Goal: Entertainment & Leisure: Consume media (video, audio)

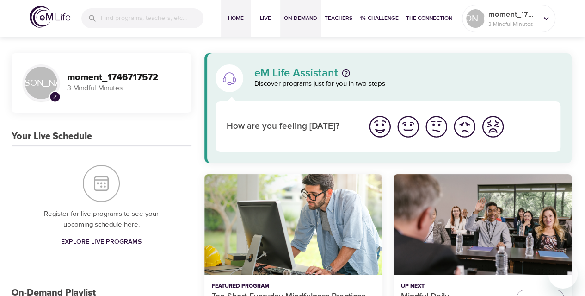
click at [293, 24] on button "On-Demand" at bounding box center [300, 18] width 41 height 37
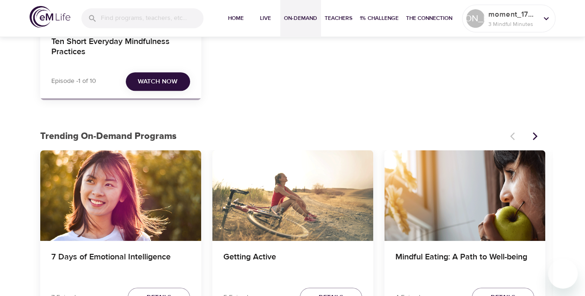
scroll to position [130, 0]
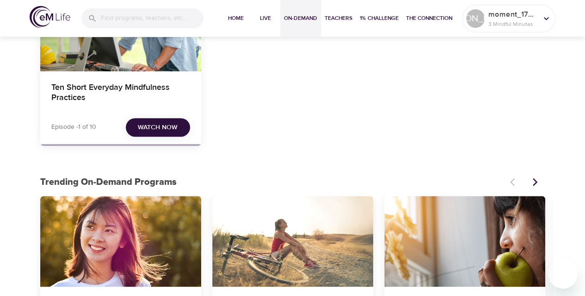
click at [169, 130] on span "Watch Now" at bounding box center [158, 128] width 40 height 12
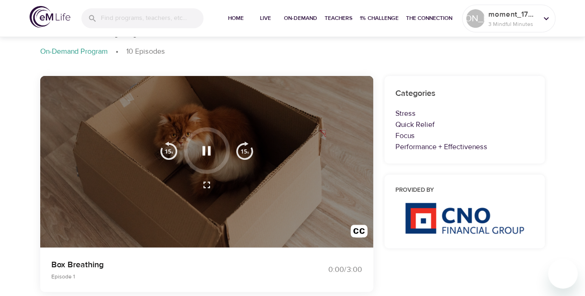
scroll to position [38, 0]
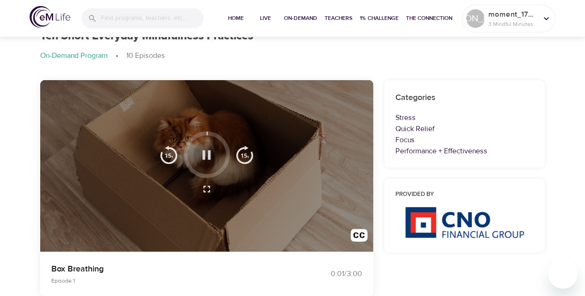
click at [210, 155] on icon "button" at bounding box center [207, 154] width 8 height 9
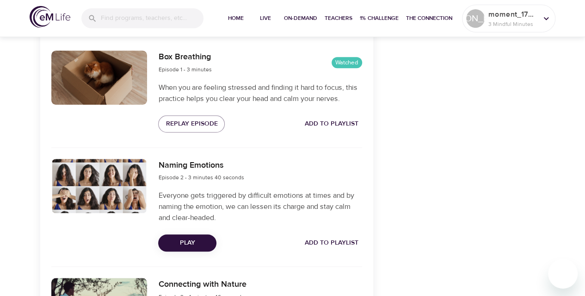
scroll to position [337, 0]
click at [190, 245] on span "Play" at bounding box center [187, 242] width 43 height 12
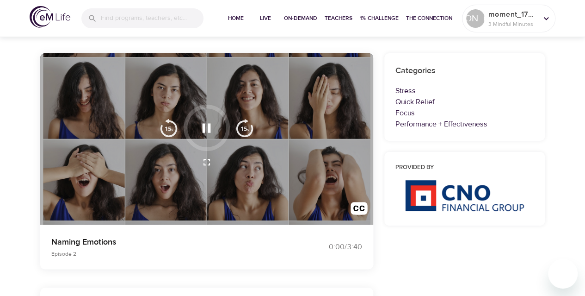
scroll to position [0, 0]
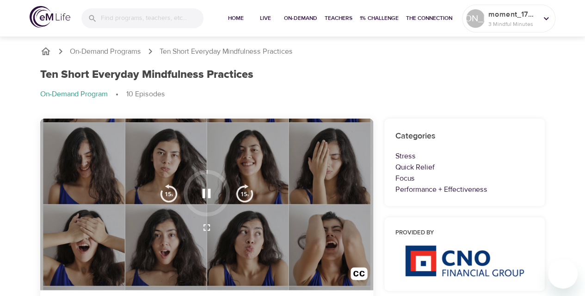
click at [208, 227] on icon "button" at bounding box center [206, 227] width 11 height 11
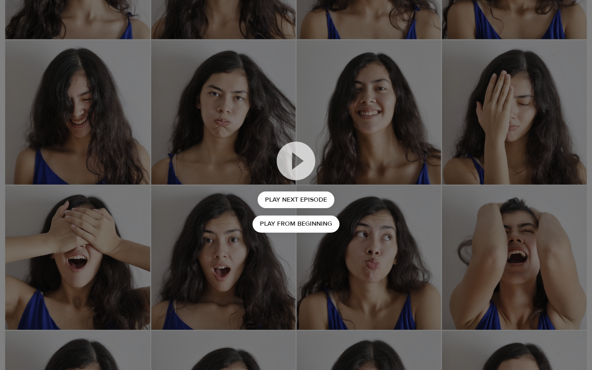
click at [533, 111] on div "Play Next Episode Play from beginning" at bounding box center [296, 185] width 592 height 370
click at [292, 228] on span "Play from beginning" at bounding box center [296, 224] width 72 height 12
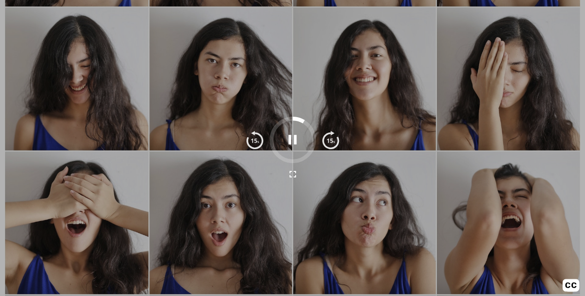
scroll to position [84, 0]
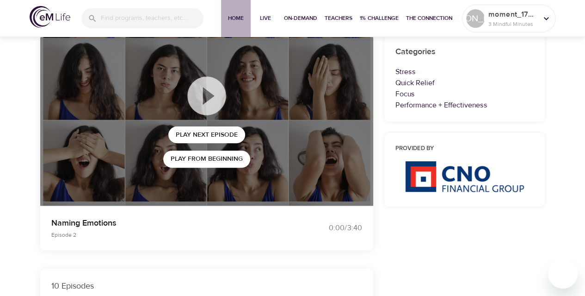
click at [237, 22] on span "Home" at bounding box center [236, 18] width 22 height 10
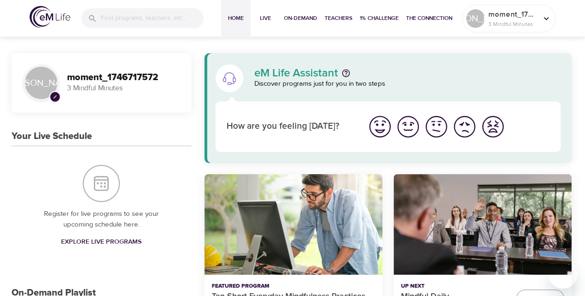
click at [403, 124] on img "I'm feeling good" at bounding box center [407, 126] width 25 height 25
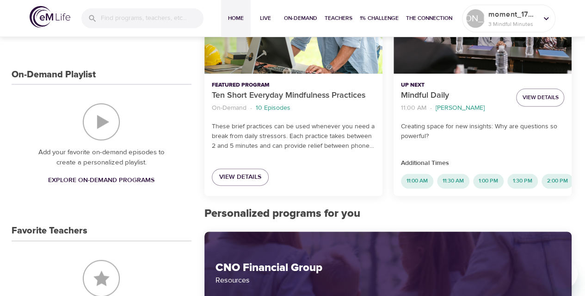
scroll to position [217, 0]
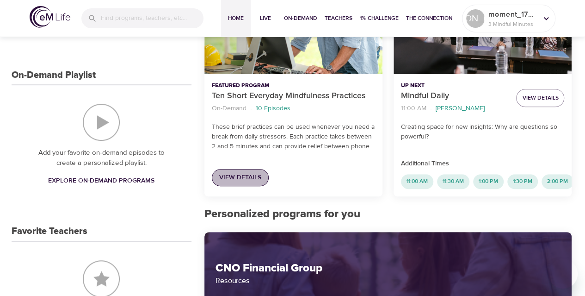
click at [240, 183] on link "View Details" at bounding box center [240, 177] width 57 height 17
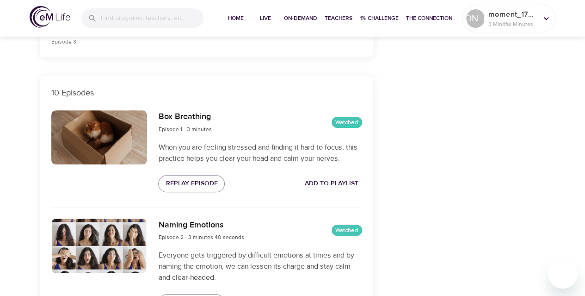
scroll to position [278, 0]
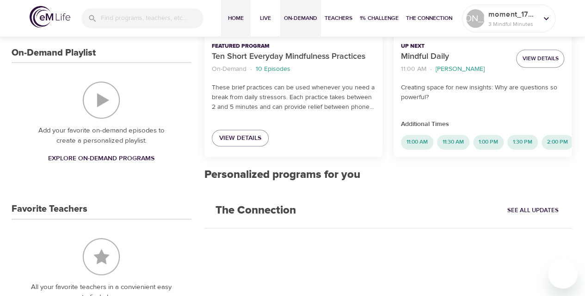
scroll to position [217, 0]
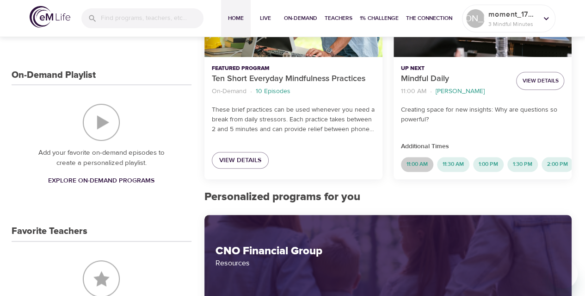
drag, startPoint x: 420, startPoint y: 161, endPoint x: 478, endPoint y: 114, distance: 74.3
click at [478, 114] on div "Up Next Mindful Daily 11:00 AM · Susan Peacock View Details Creating space for …" at bounding box center [483, 68] width 178 height 222
click at [536, 74] on button "View Details" at bounding box center [540, 81] width 48 height 18
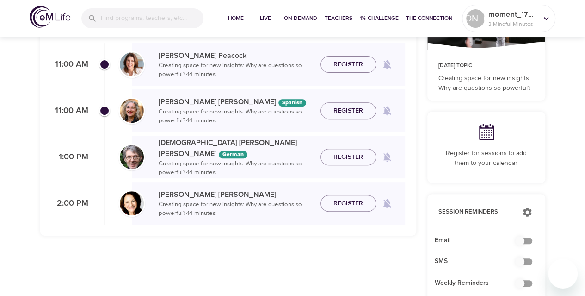
scroll to position [139, 0]
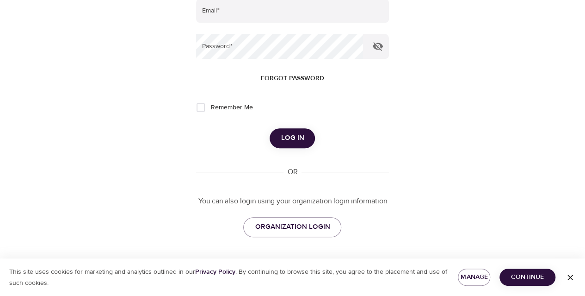
scroll to position [35, 0]
